Goal: Use online tool/utility: Utilize a website feature to perform a specific function

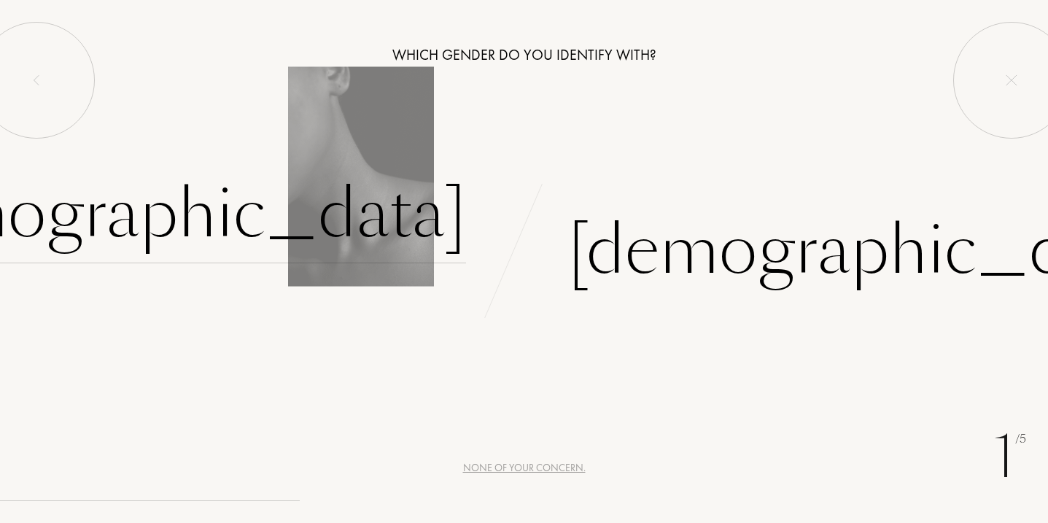
click at [343, 217] on div "[DEMOGRAPHIC_DATA]" at bounding box center [161, 214] width 609 height 98
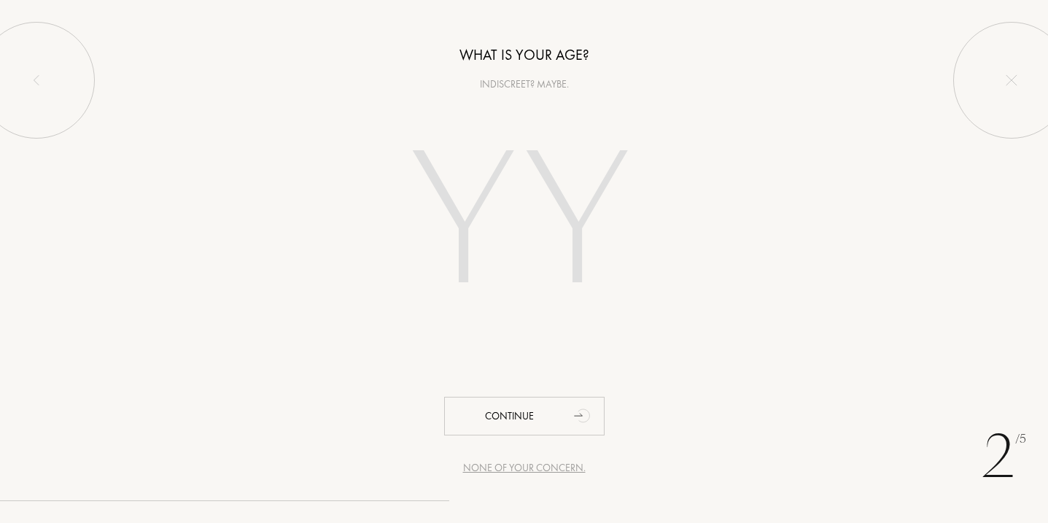
type input "18"
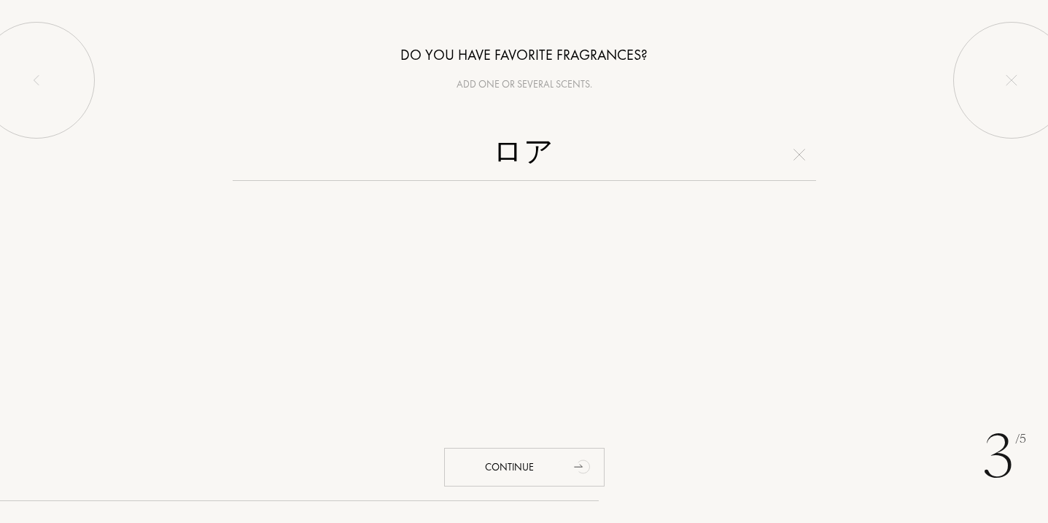
type input "ろ"
type input "r"
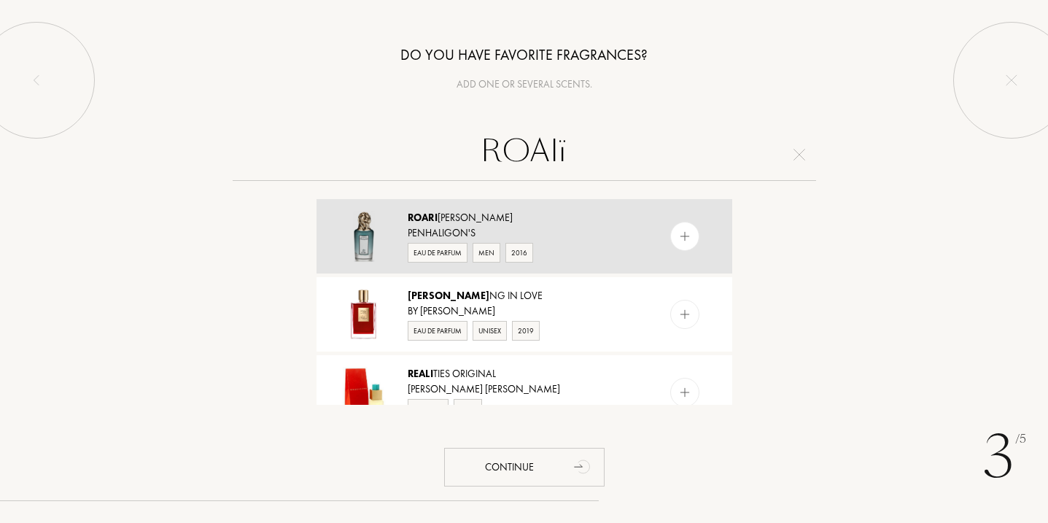
type input "ROAlí"
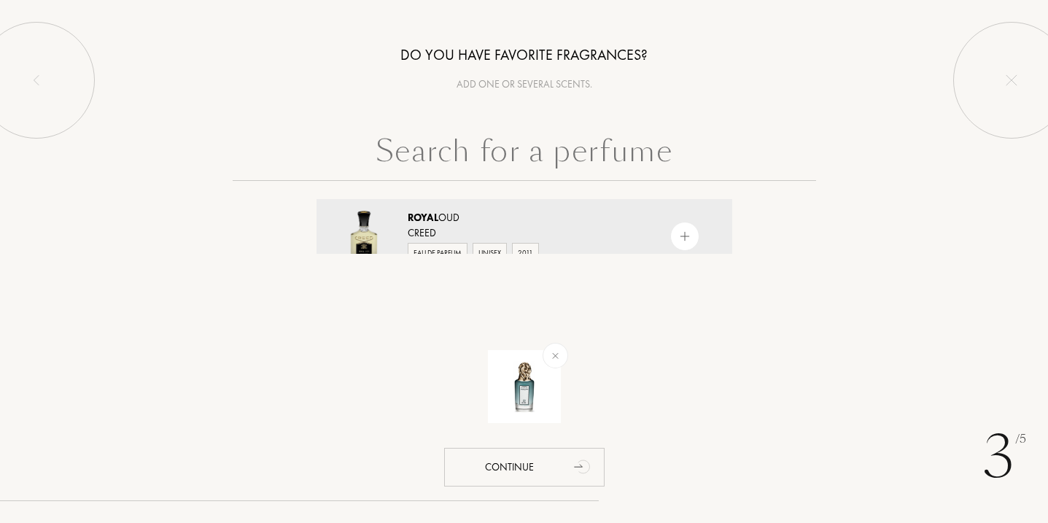
type input "v"
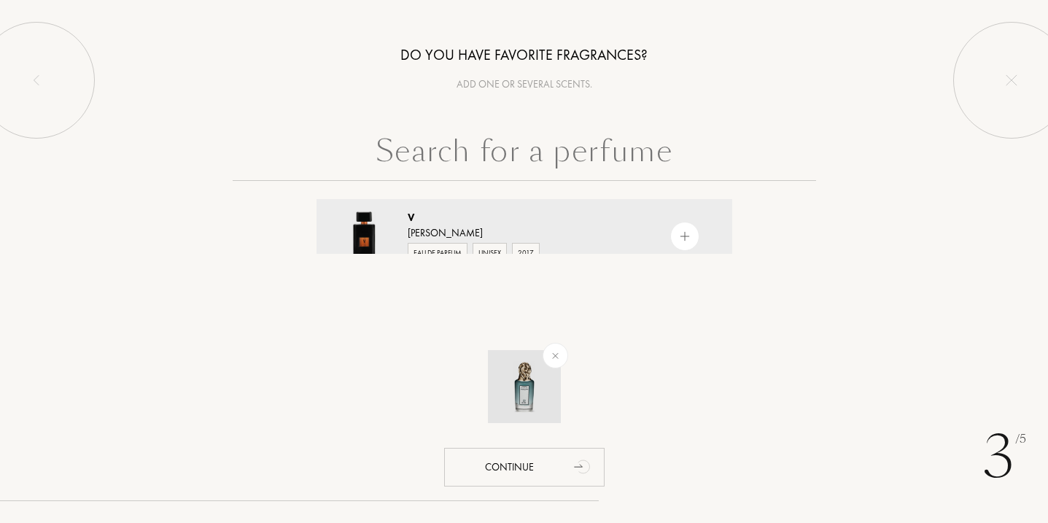
click at [553, 351] on img at bounding box center [554, 355] width 17 height 17
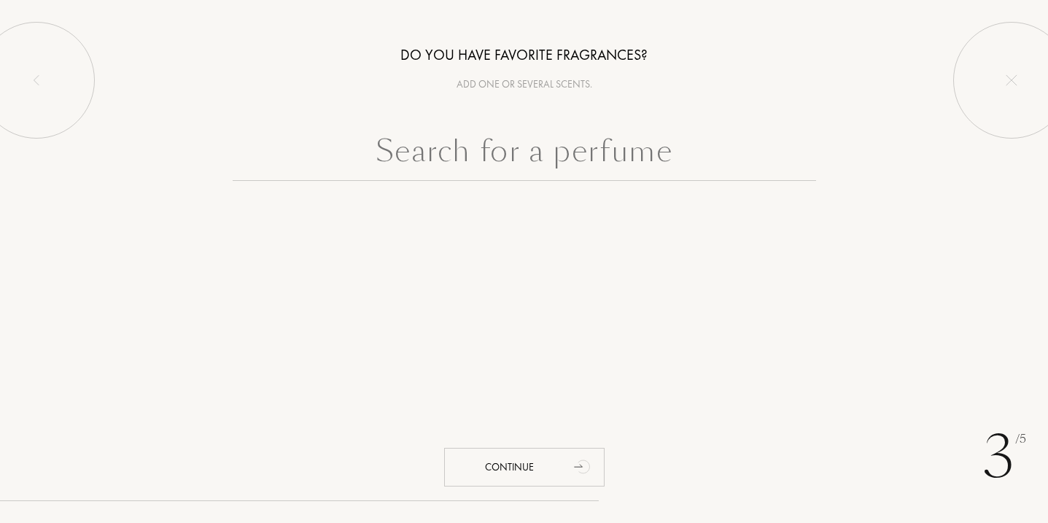
click at [483, 159] on input "text" at bounding box center [524, 154] width 583 height 52
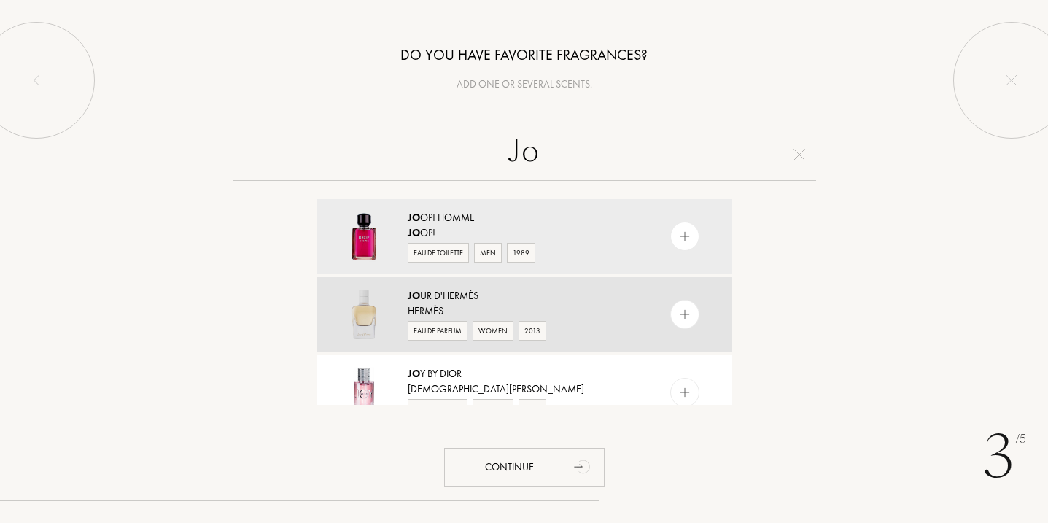
type input "J"
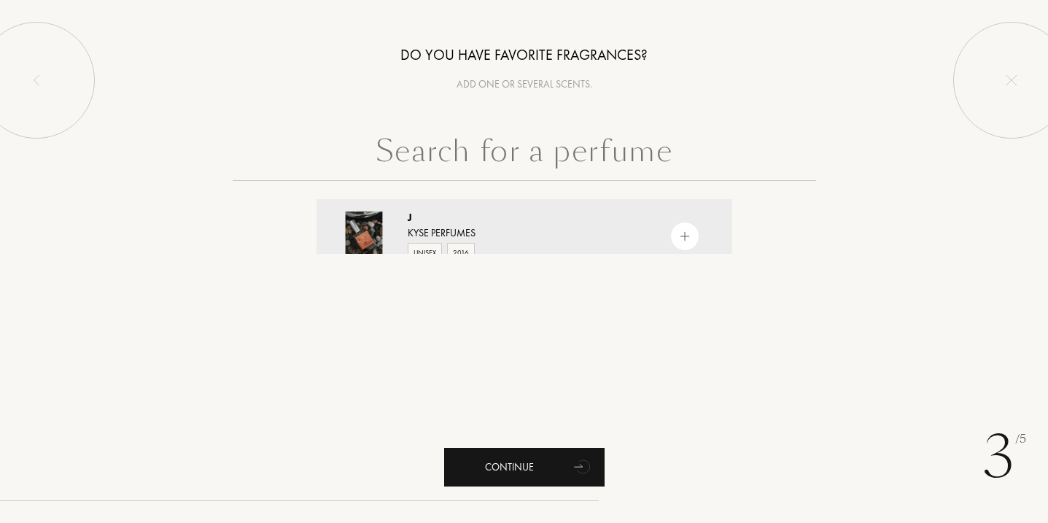
click at [523, 456] on div "Continue" at bounding box center [524, 467] width 160 height 39
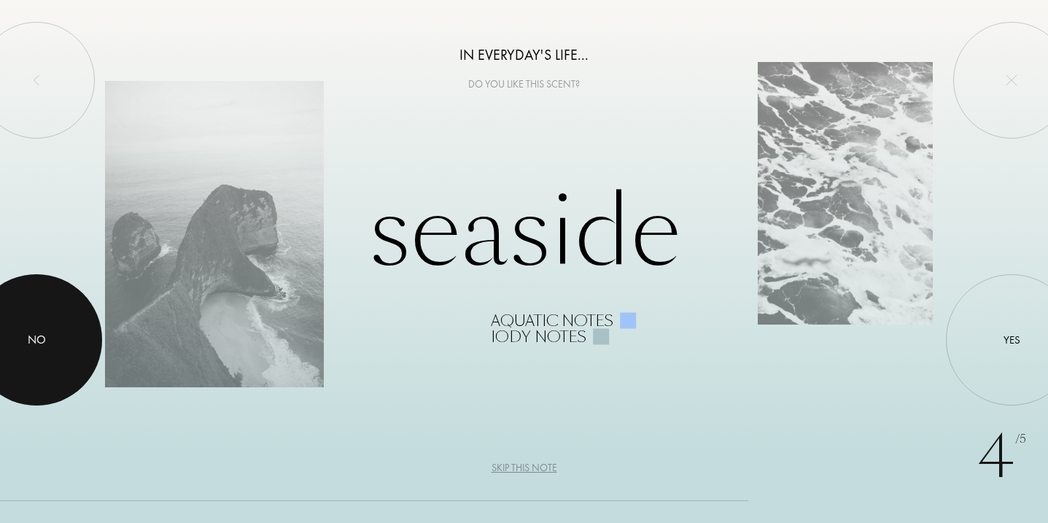
click at [50, 322] on div at bounding box center [36, 339] width 131 height 131
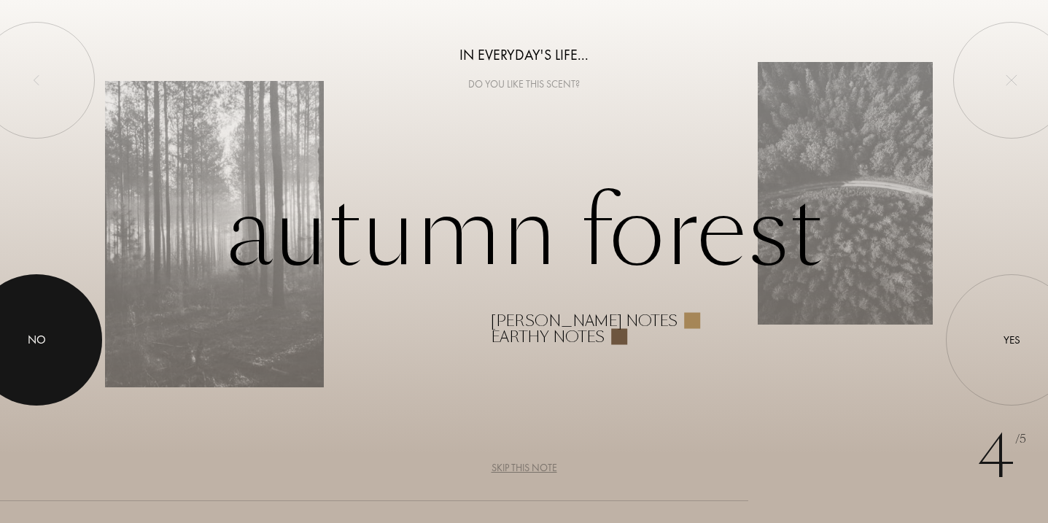
click at [28, 341] on div "No" at bounding box center [37, 339] width 18 height 17
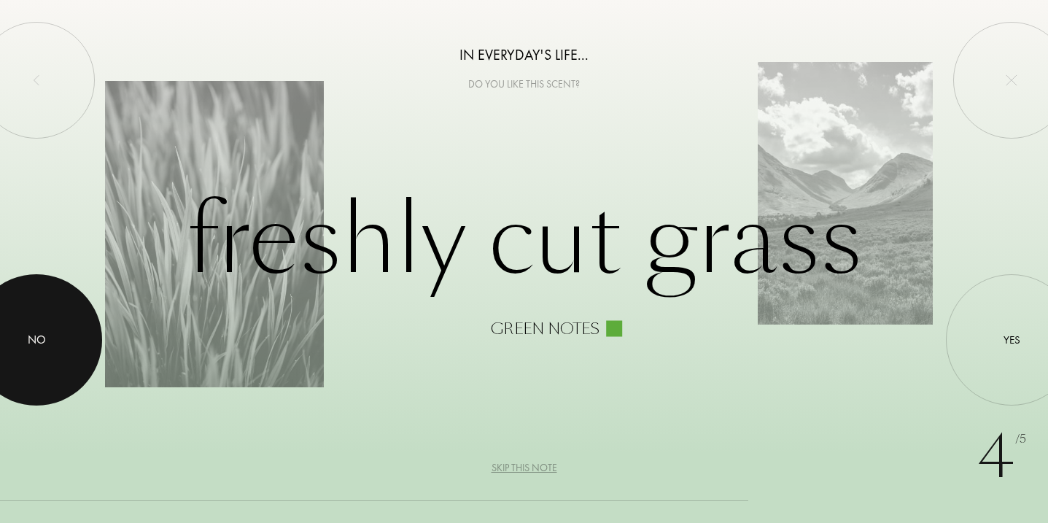
click at [96, 349] on div at bounding box center [36, 339] width 131 height 131
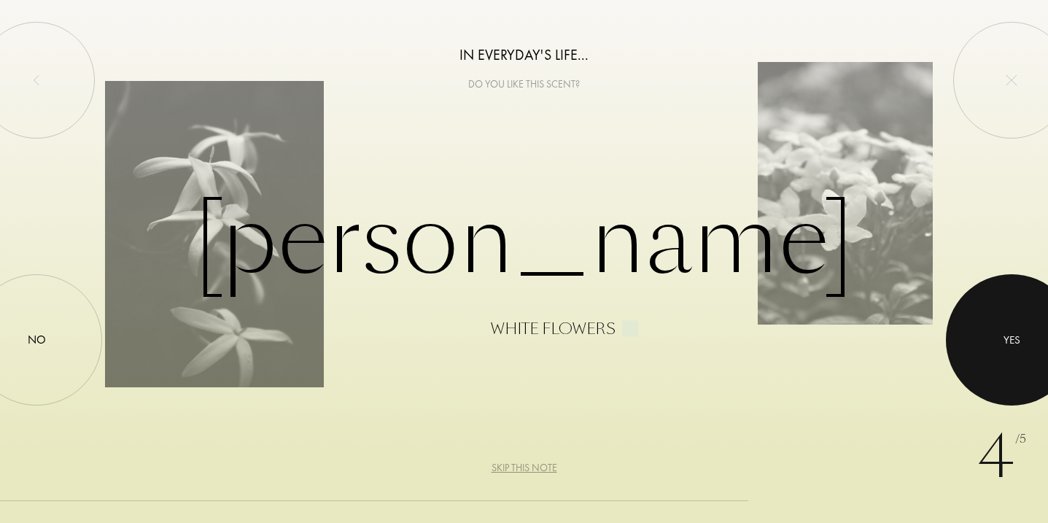
click at [979, 337] on div at bounding box center [1011, 339] width 131 height 131
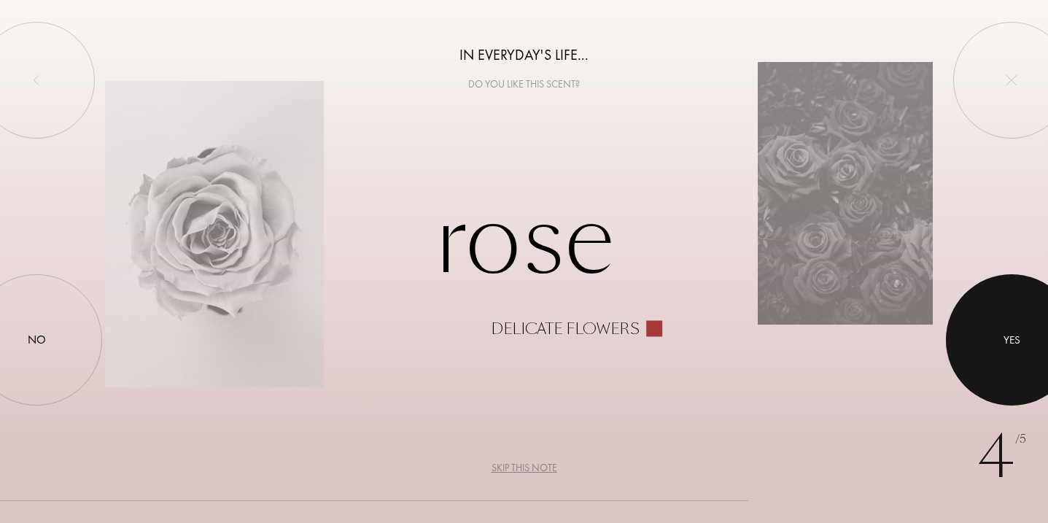
click at [979, 337] on div at bounding box center [1011, 339] width 131 height 131
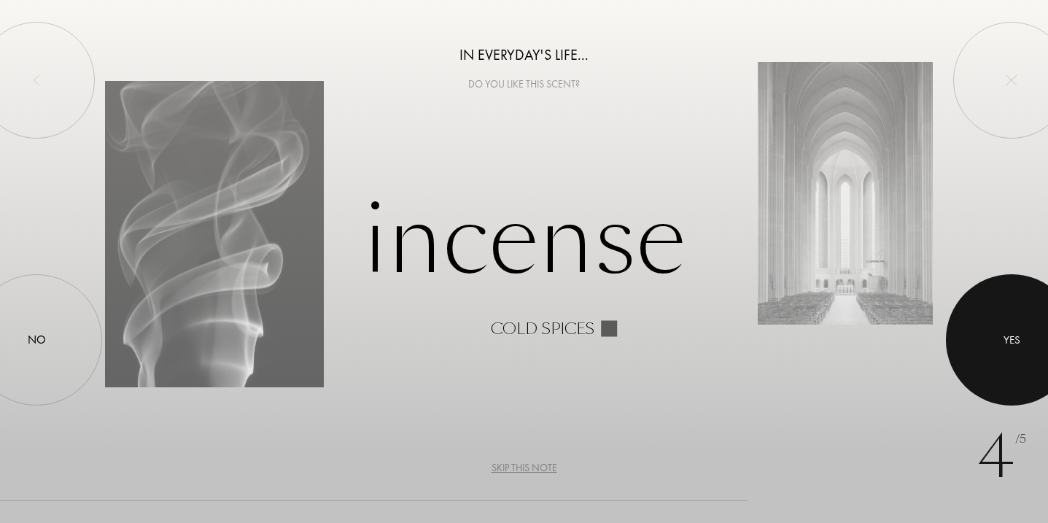
click at [979, 337] on div at bounding box center [1011, 339] width 131 height 131
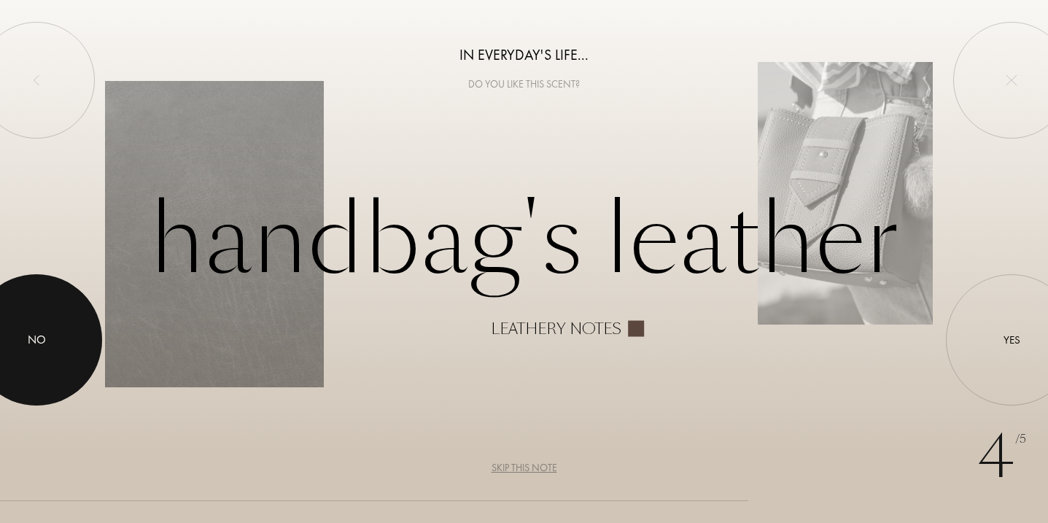
click at [23, 358] on div at bounding box center [36, 339] width 131 height 131
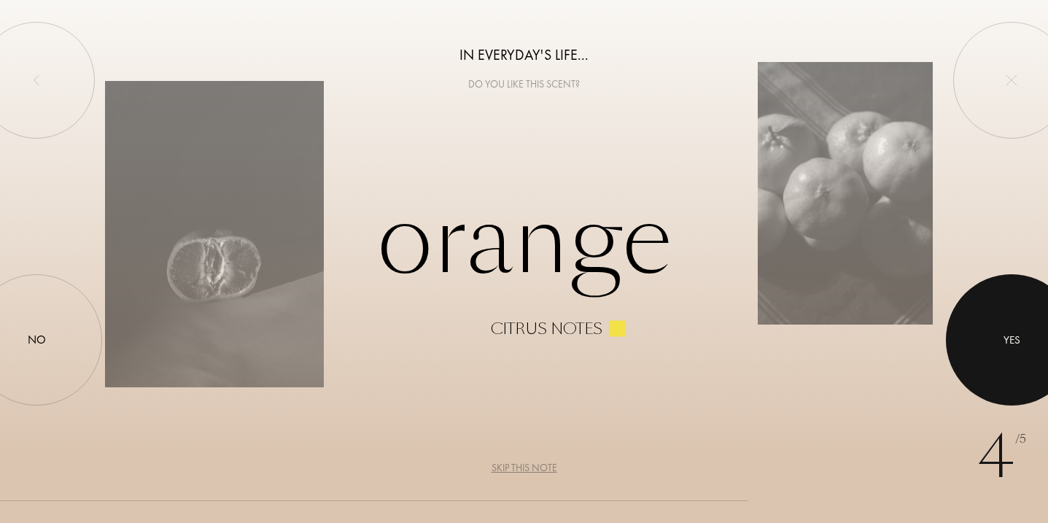
click at [973, 337] on div at bounding box center [1011, 339] width 131 height 131
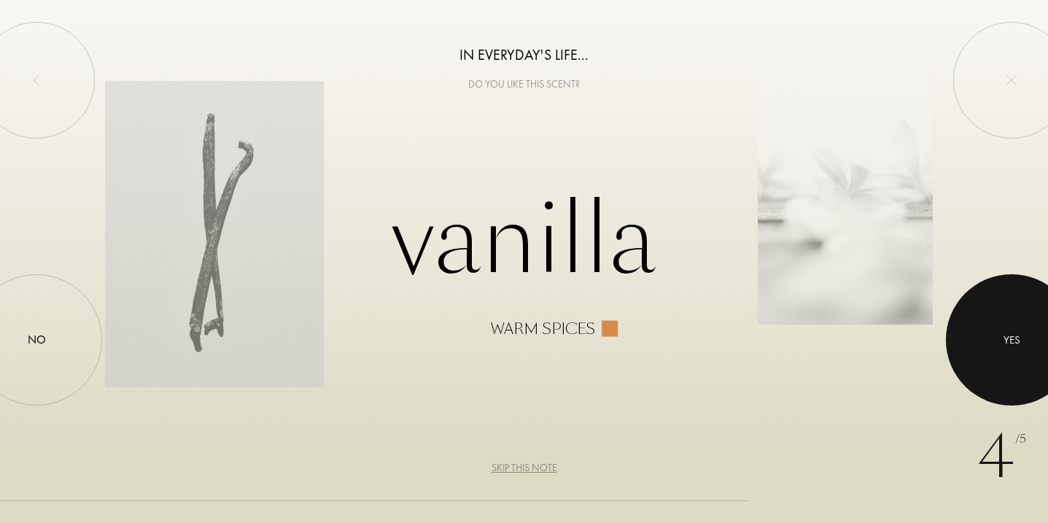
click at [996, 338] on div at bounding box center [1011, 339] width 131 height 131
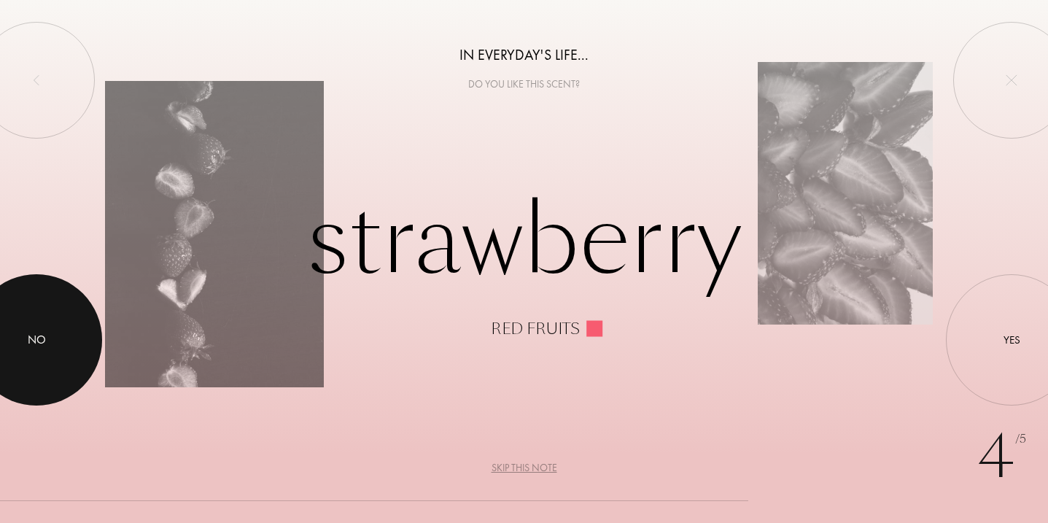
click at [85, 327] on div at bounding box center [36, 339] width 131 height 131
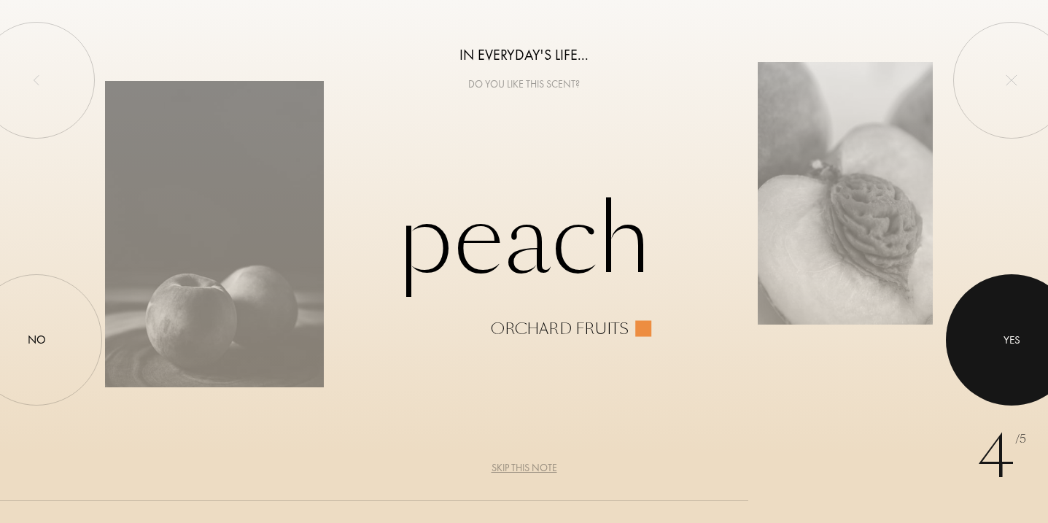
click at [1019, 344] on div "Yes" at bounding box center [1011, 340] width 17 height 17
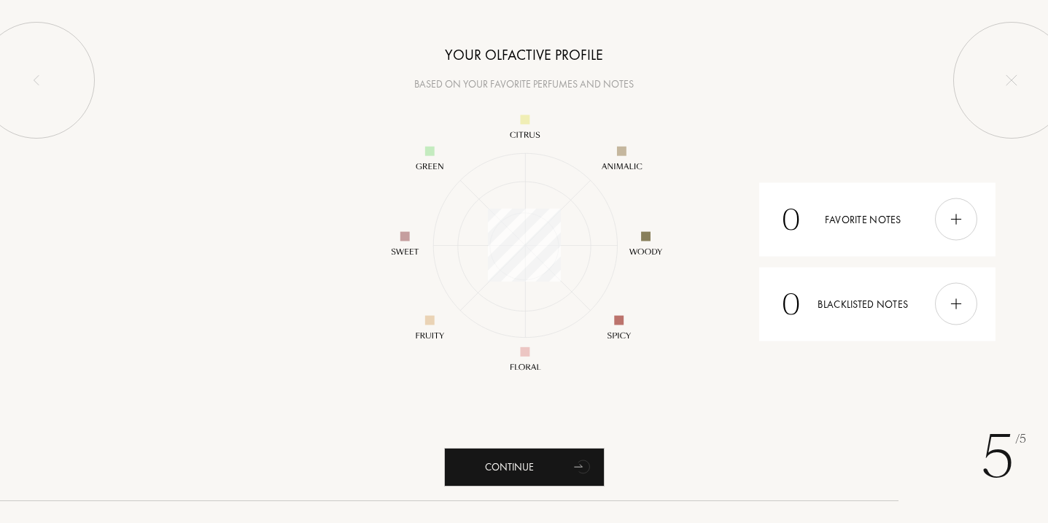
scroll to position [211, 211]
click at [962, 225] on img at bounding box center [956, 219] width 16 height 16
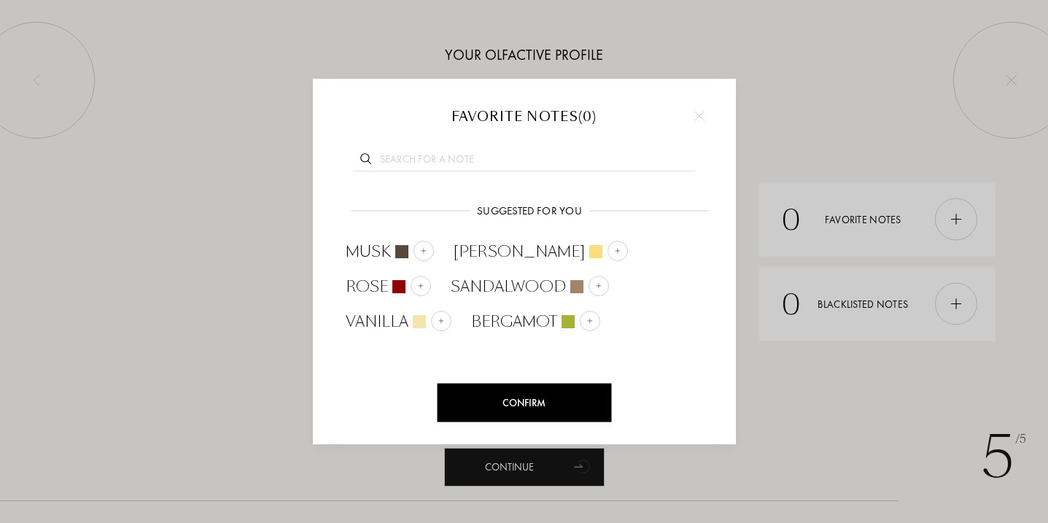
click at [699, 117] on img at bounding box center [699, 116] width 9 height 9
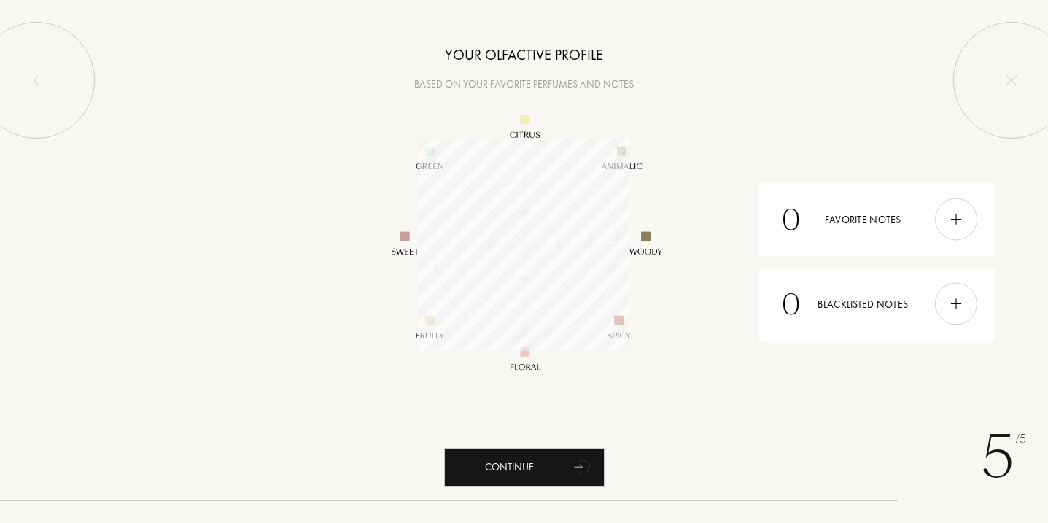
scroll to position [0, 0]
click at [876, 230] on div "0 Favorite notes" at bounding box center [877, 219] width 236 height 74
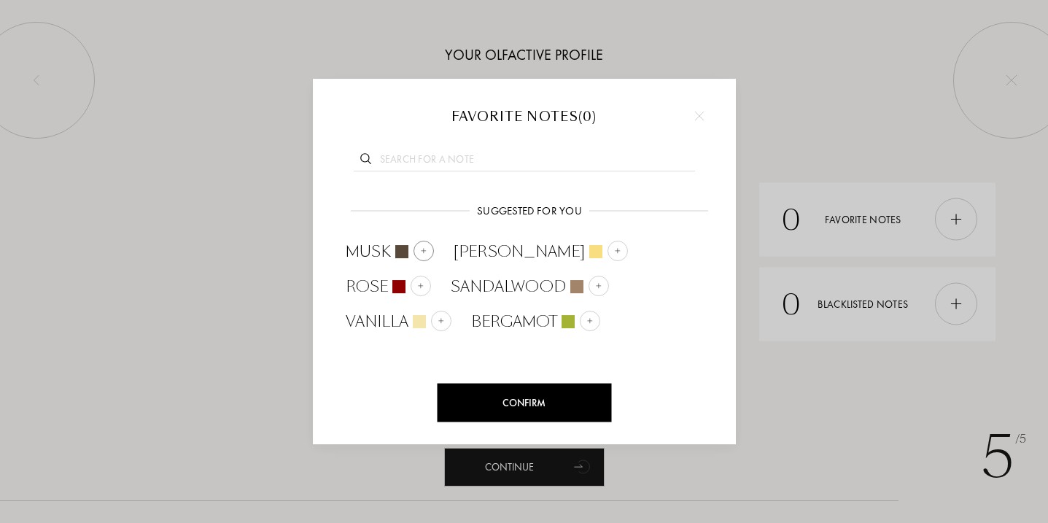
click at [425, 245] on div at bounding box center [423, 251] width 20 height 20
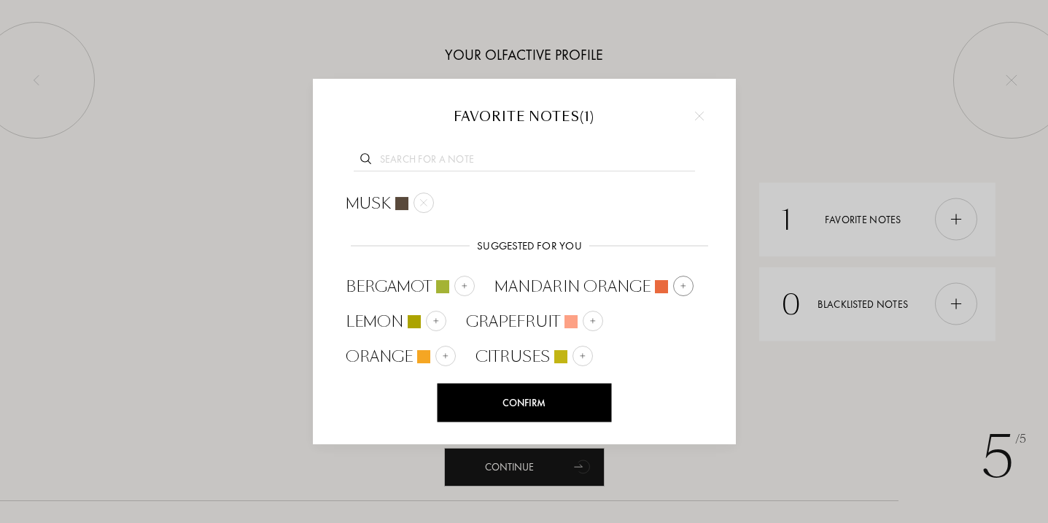
click at [544, 284] on span "Mandarin Orange" at bounding box center [572, 287] width 156 height 22
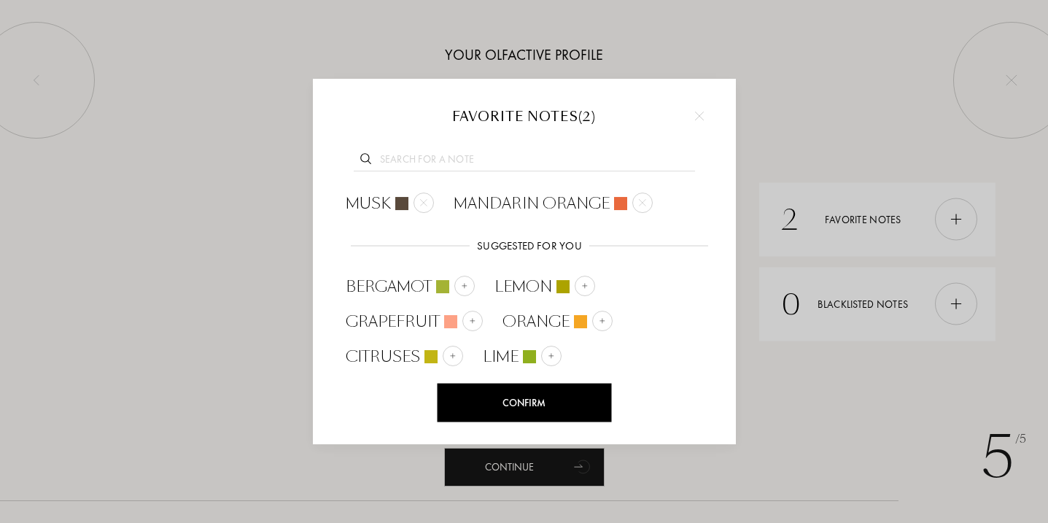
click at [526, 391] on div "Confirm" at bounding box center [524, 403] width 174 height 39
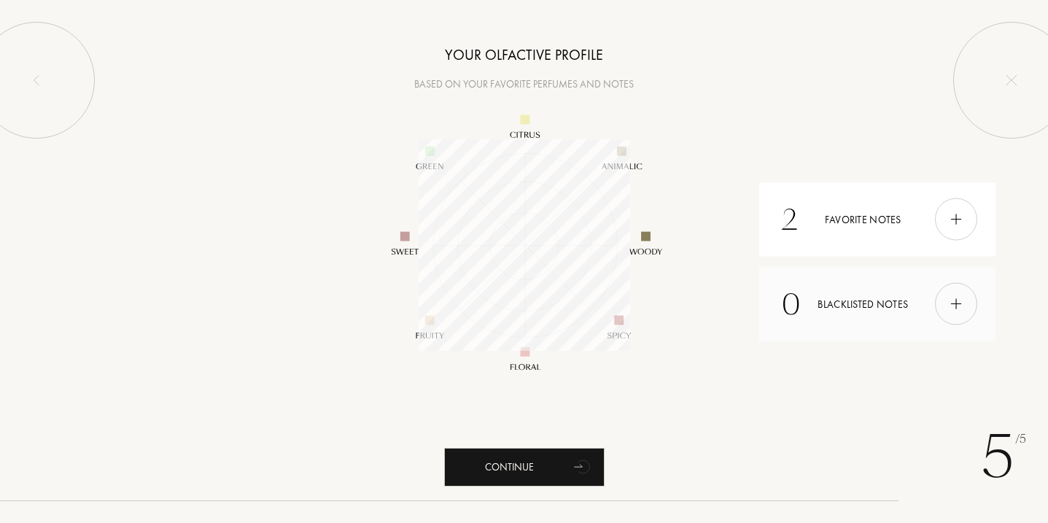
click at [972, 301] on div at bounding box center [956, 304] width 42 height 42
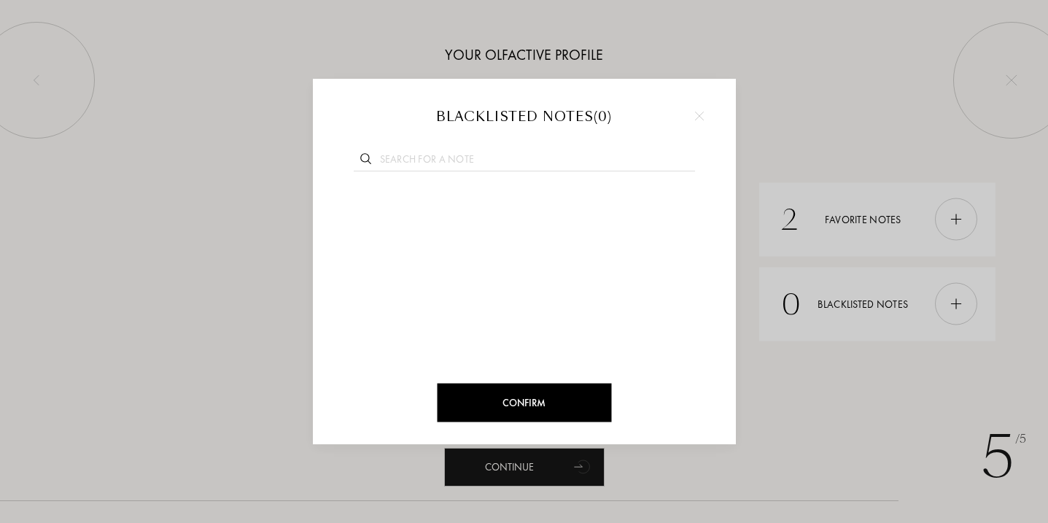
click at [696, 109] on div at bounding box center [699, 116] width 22 height 22
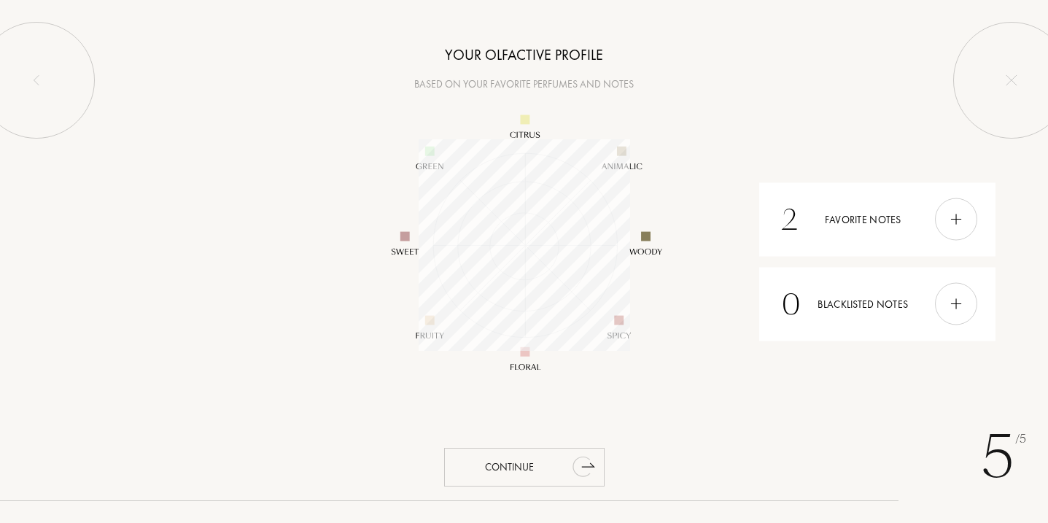
click at [552, 459] on div "Continue" at bounding box center [524, 467] width 160 height 39
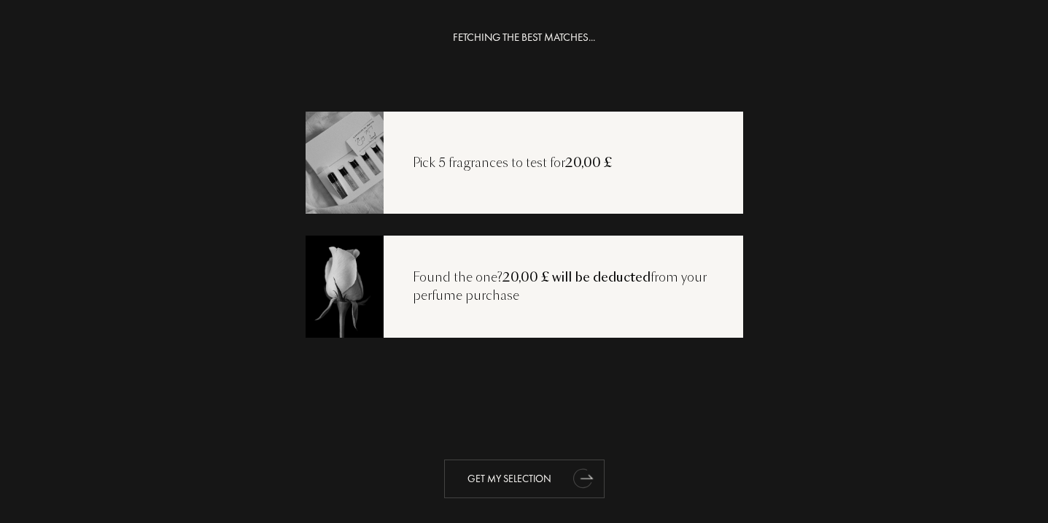
click at [521, 485] on div "Get my selection" at bounding box center [524, 478] width 160 height 39
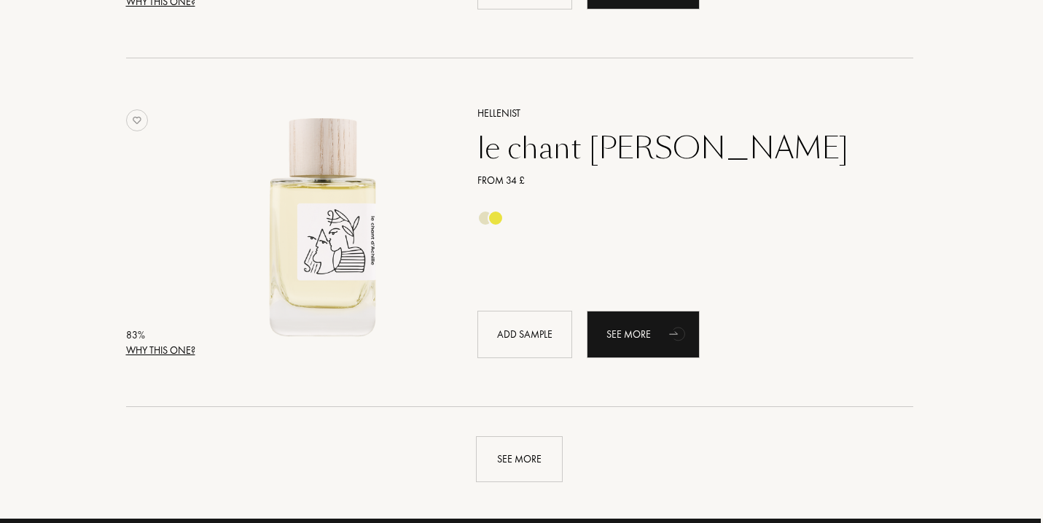
scroll to position [3298, 2]
